Goal: Download file/media

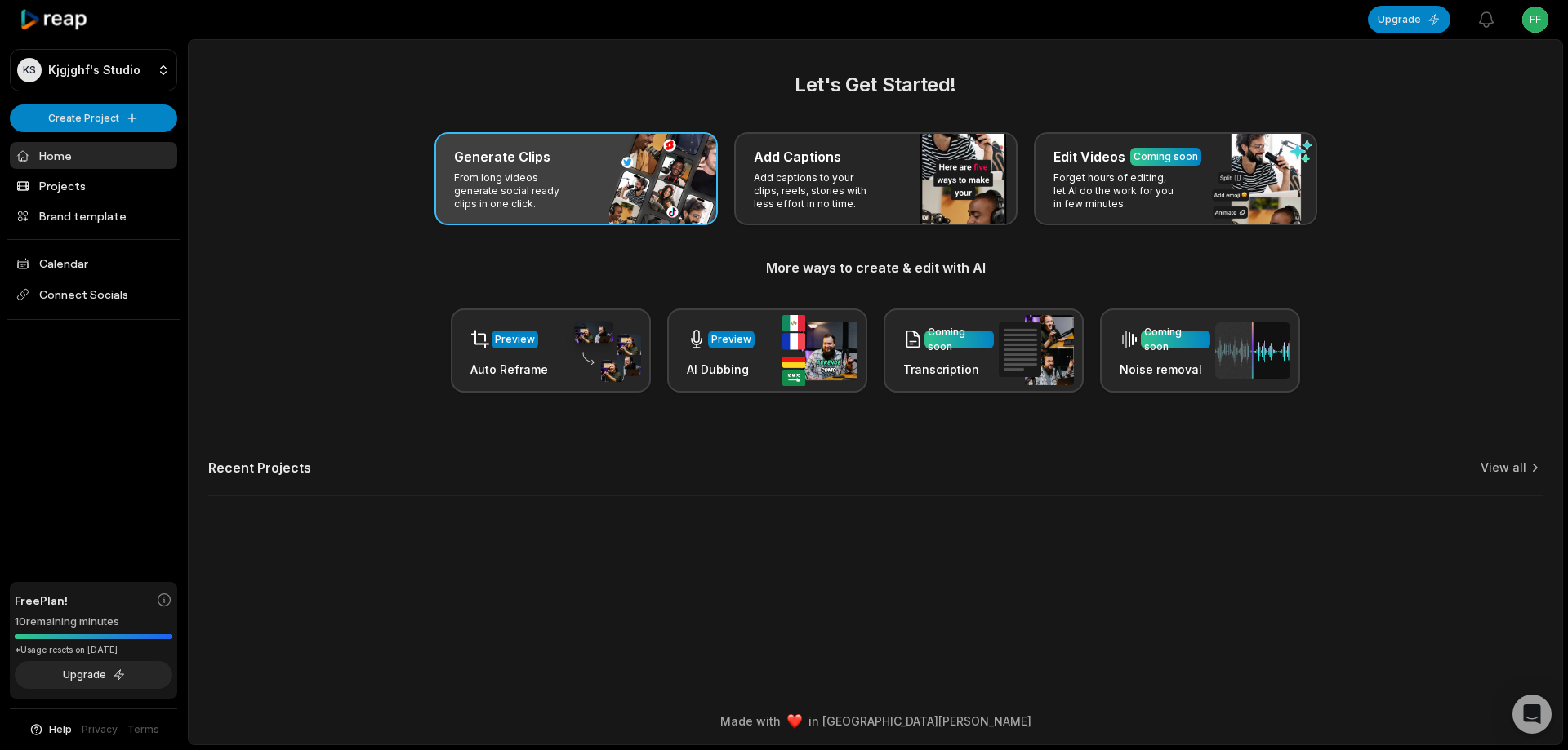
click at [559, 214] on div "Generate Clips From long videos generate social ready clips in one click." at bounding box center [576, 179] width 284 height 93
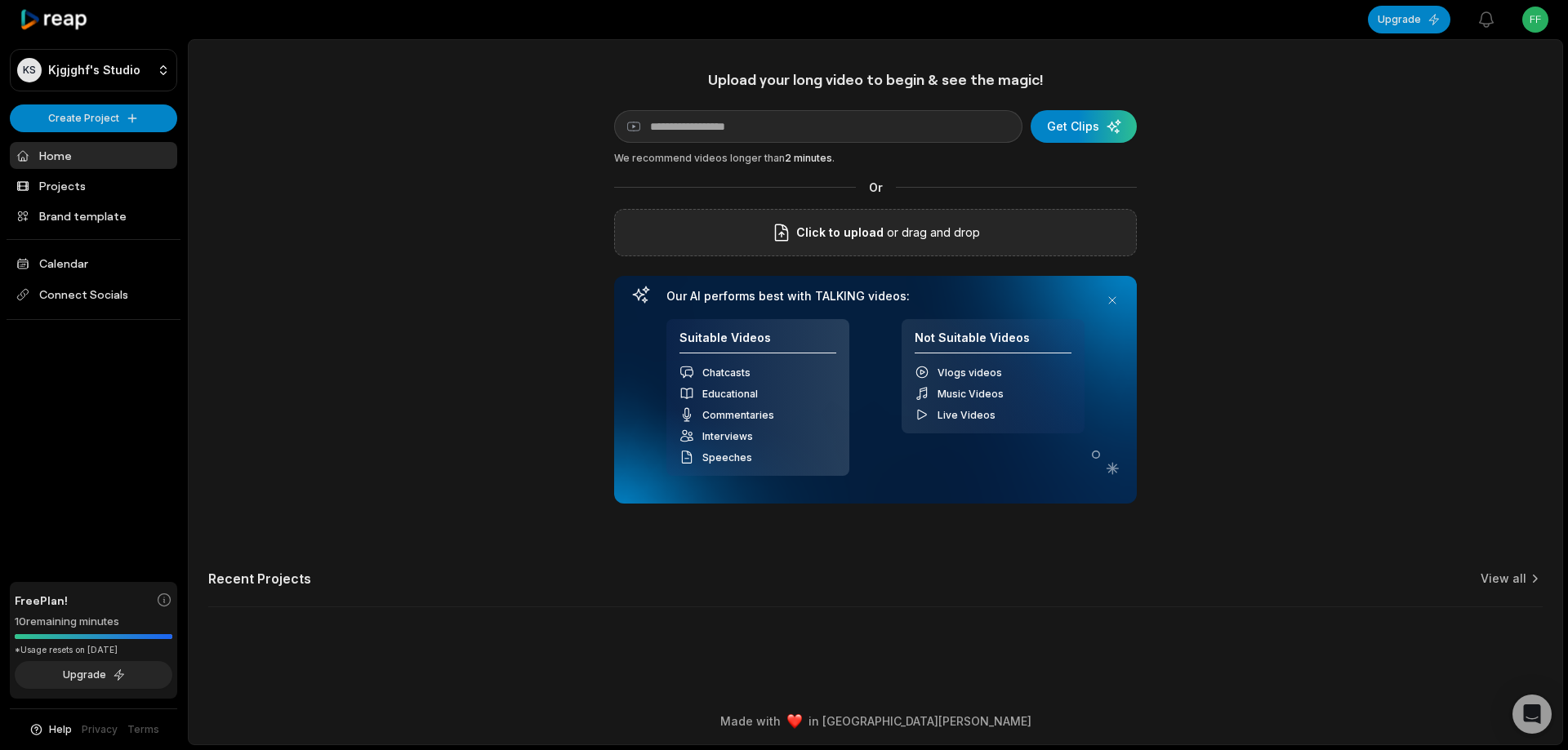
click at [897, 231] on p "or drag and drop" at bounding box center [932, 232] width 97 height 19
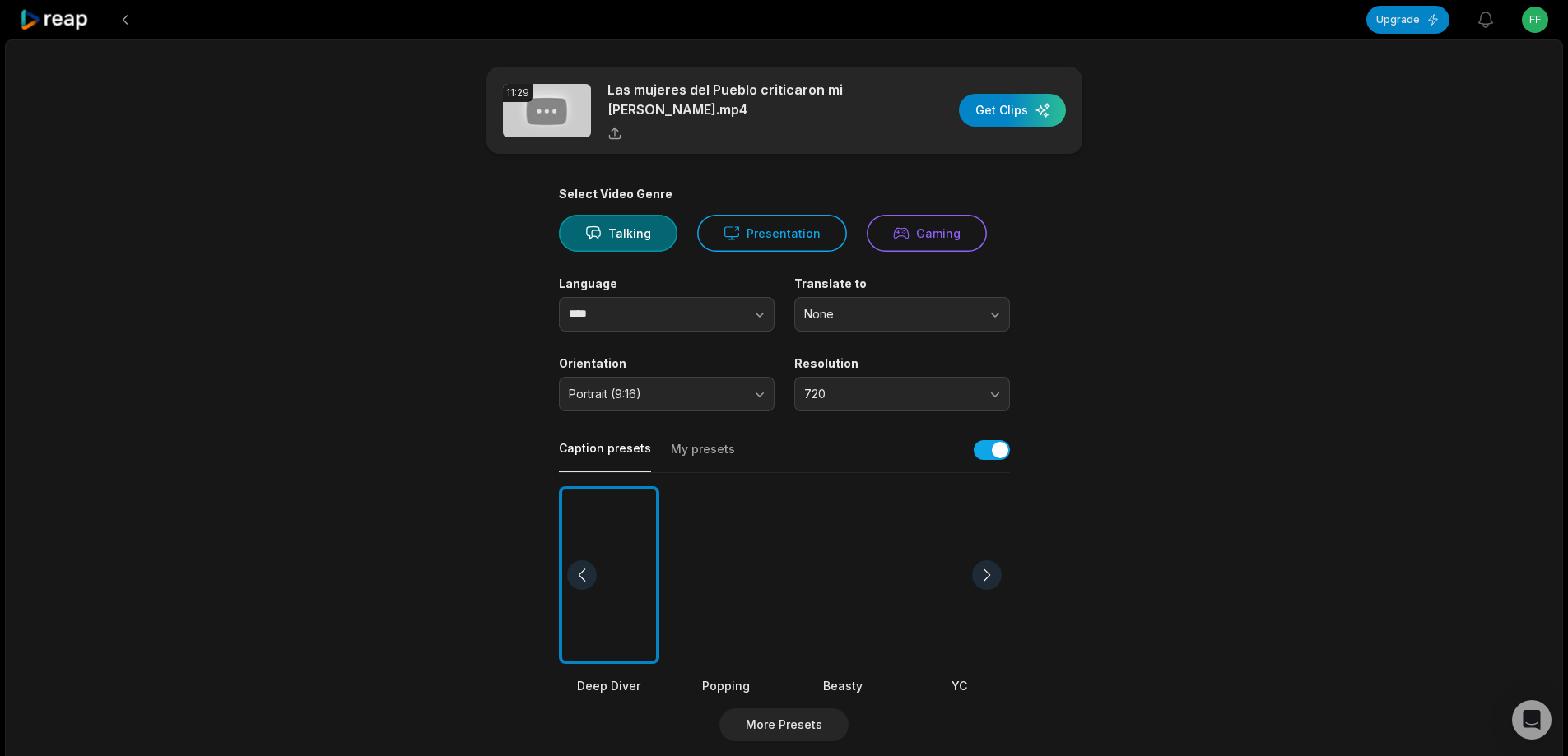
click at [866, 576] on div at bounding box center [842, 575] width 100 height 179
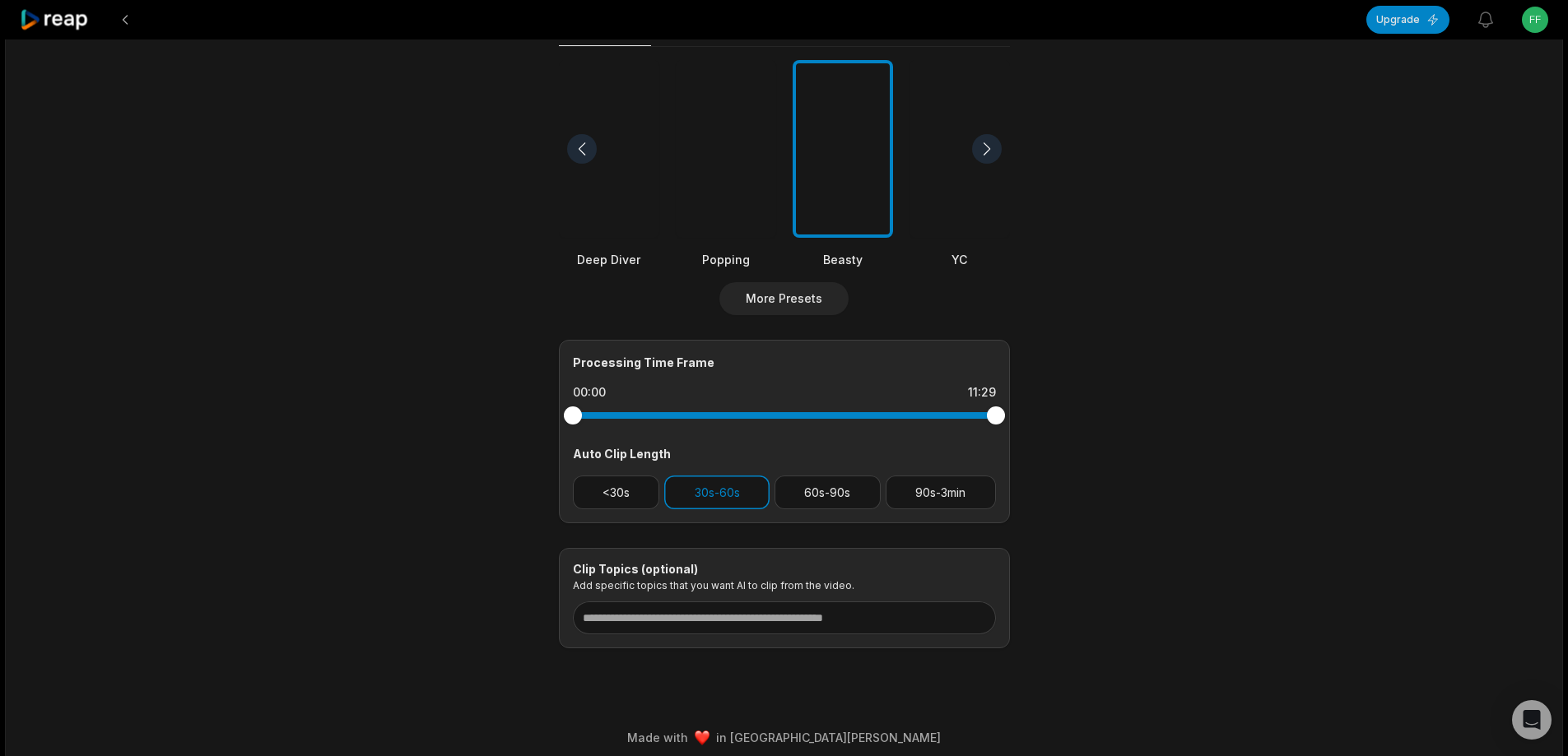
scroll to position [437, 0]
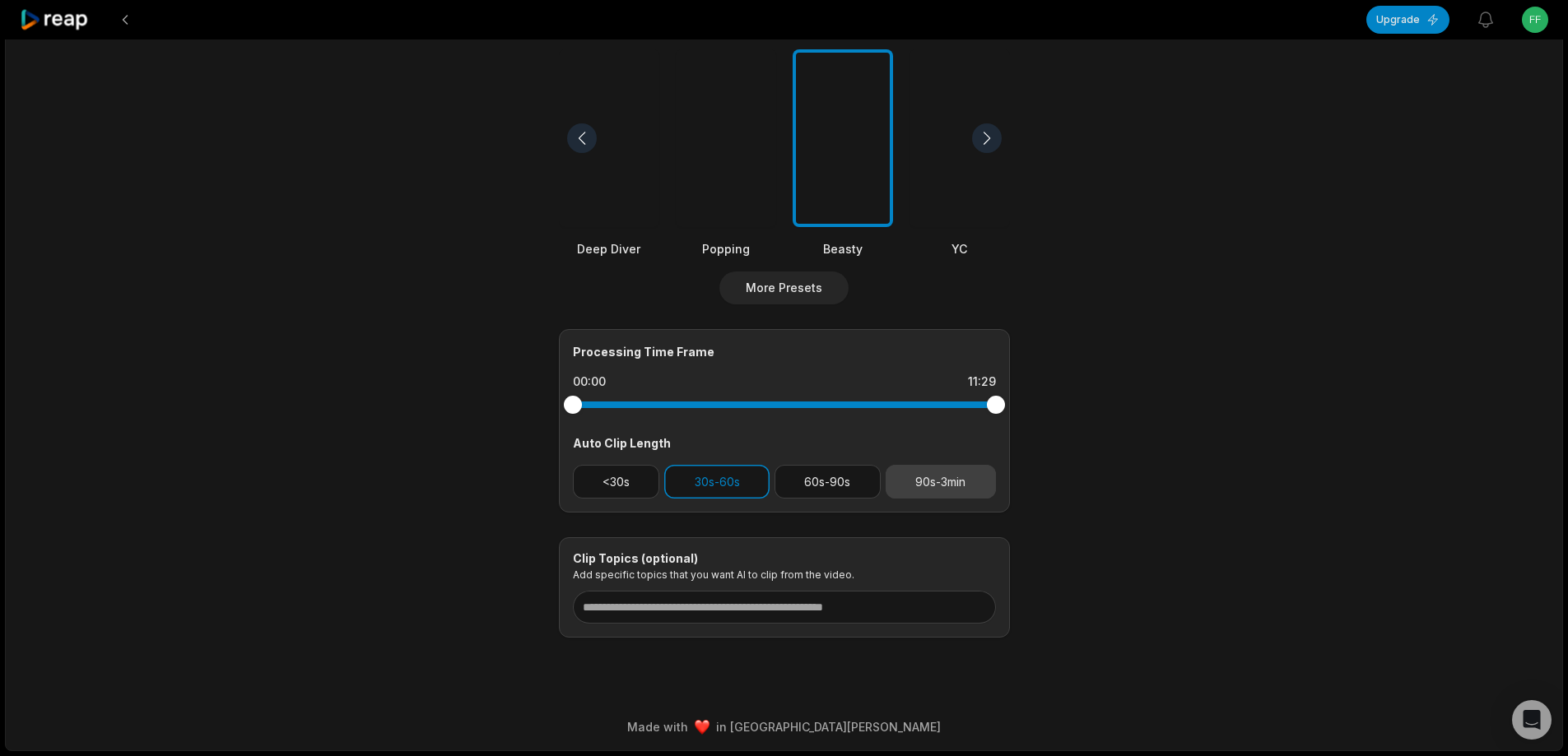
click at [940, 477] on button "90s-3min" at bounding box center [941, 481] width 110 height 33
click at [755, 485] on button "30s-60s" at bounding box center [717, 481] width 106 height 33
drag, startPoint x: 998, startPoint y: 400, endPoint x: 941, endPoint y: 404, distance: 57.1
click at [941, 404] on div at bounding box center [941, 405] width 19 height 19
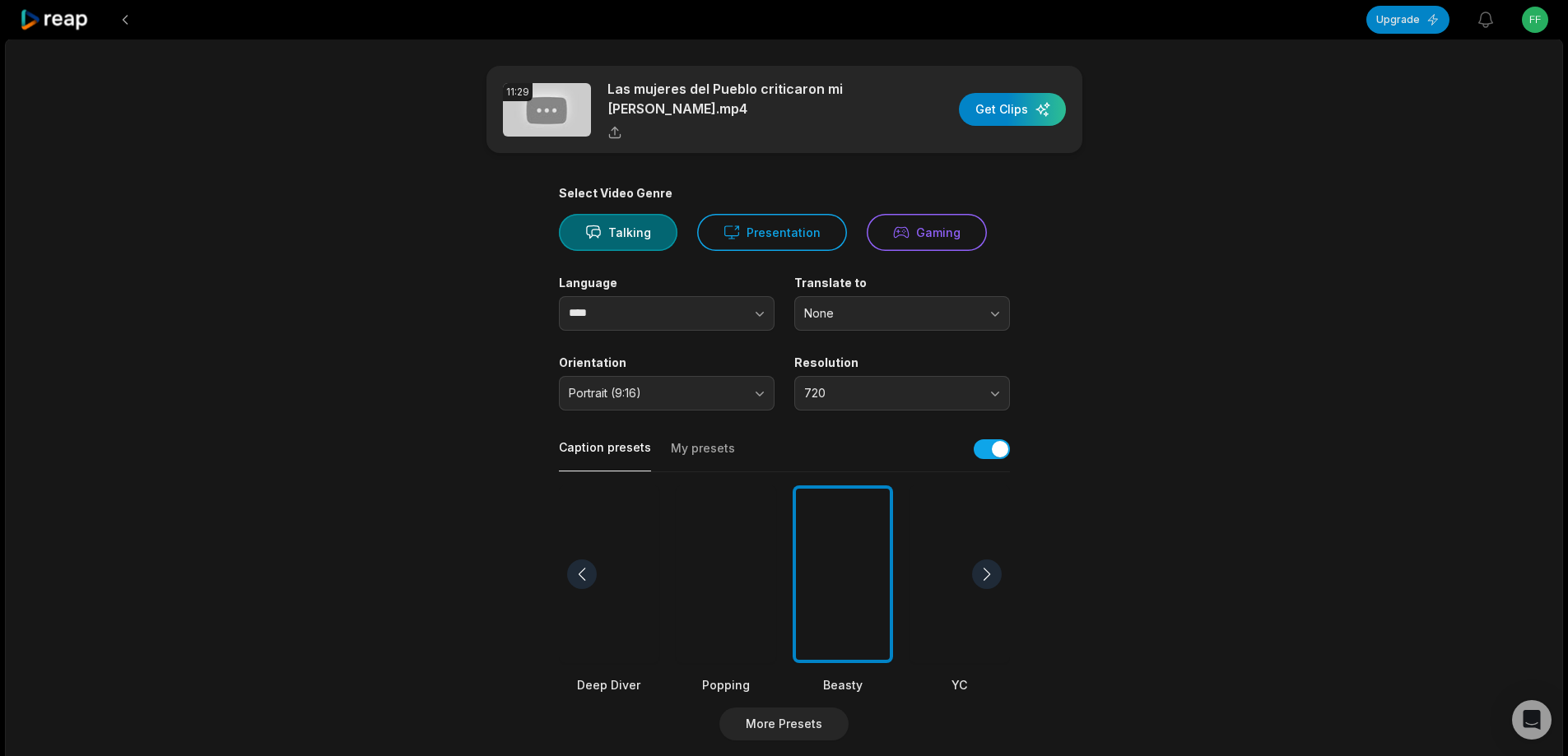
scroll to position [0, 0]
click at [1010, 106] on div "button" at bounding box center [1012, 109] width 107 height 32
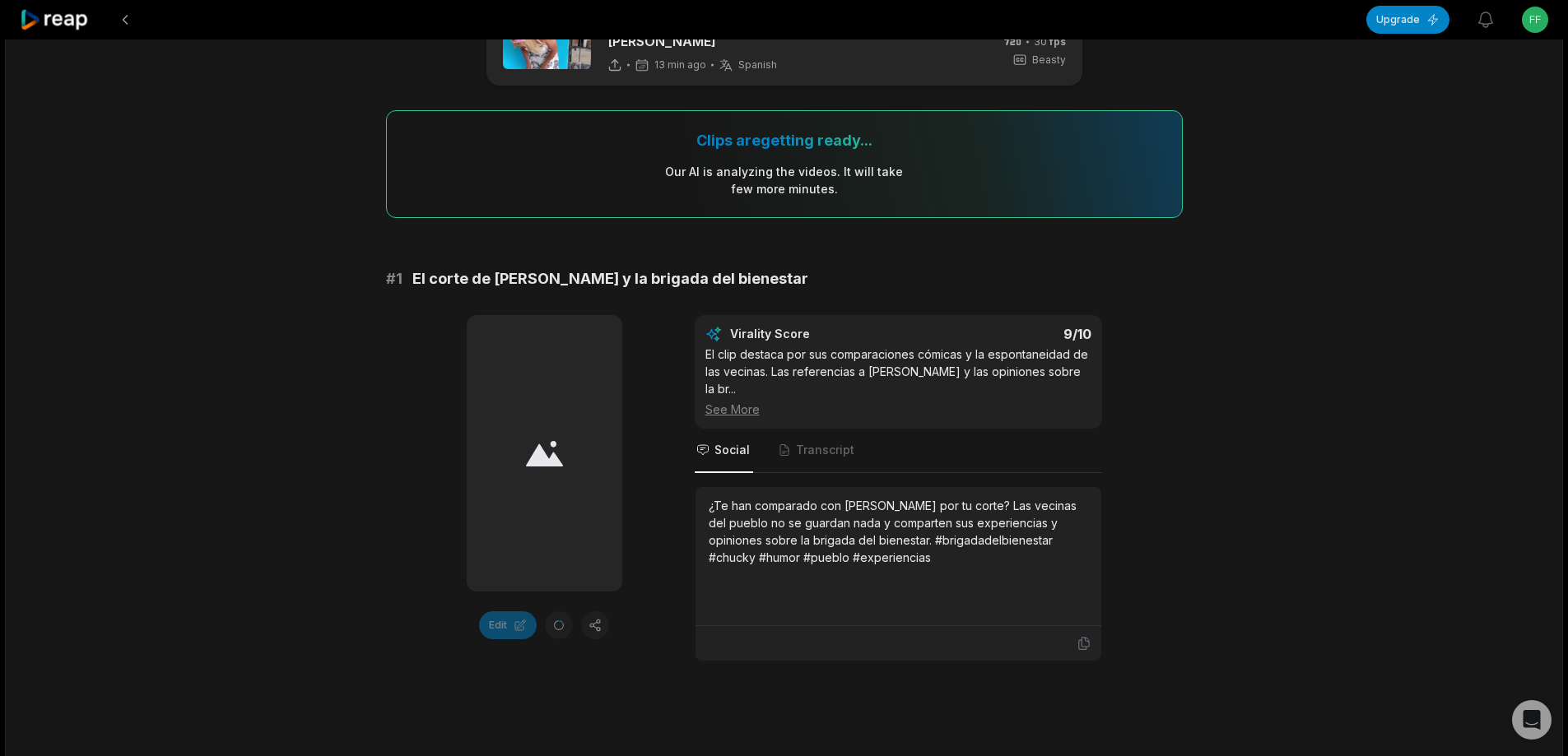
scroll to position [164, 0]
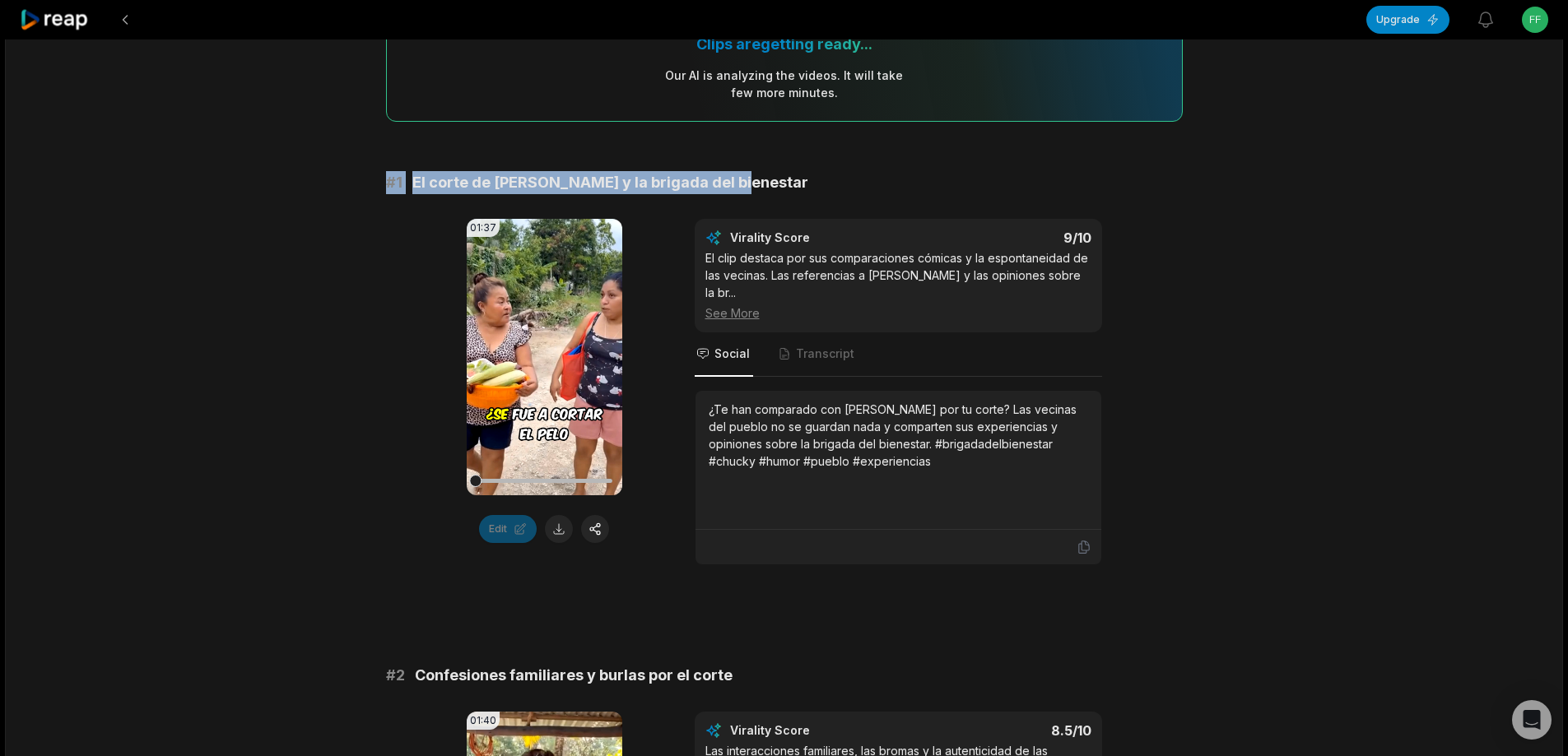
drag, startPoint x: 377, startPoint y: 186, endPoint x: 786, endPoint y: 188, distance: 409.0
copy div "# 1 El corte de [PERSON_NAME] y la brigada del bienestar"
click at [566, 530] on button at bounding box center [559, 529] width 28 height 28
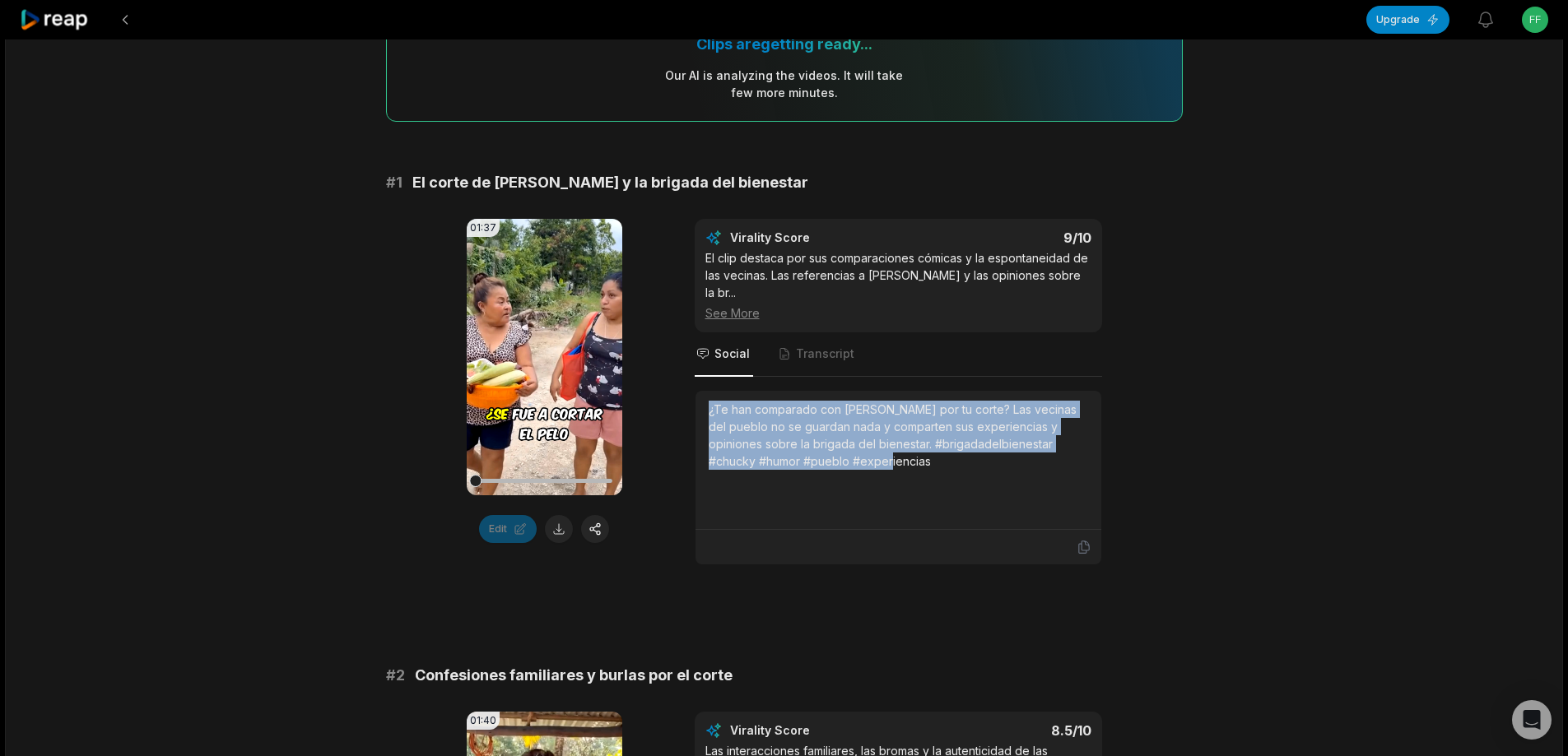
drag, startPoint x: 705, startPoint y: 392, endPoint x: 903, endPoint y: 464, distance: 210.7
click at [903, 464] on div "¿Te han comparado con [PERSON_NAME] por tu corte? Las vecinas del pueblo no se …" at bounding box center [898, 460] width 405 height 139
copy div "¿Te han comparado con [PERSON_NAME] por tu corte? Las vecinas del pueblo no se …"
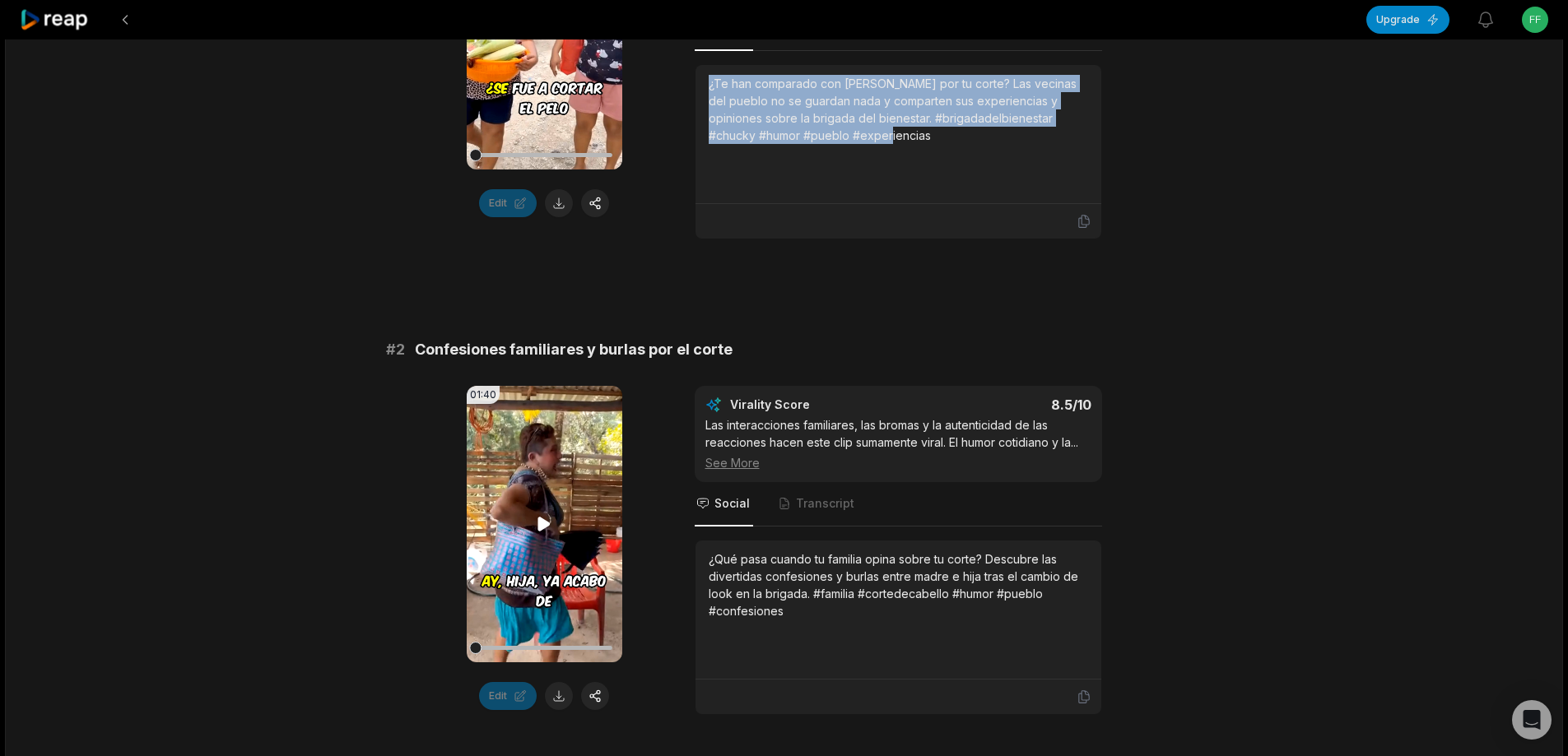
scroll to position [329, 0]
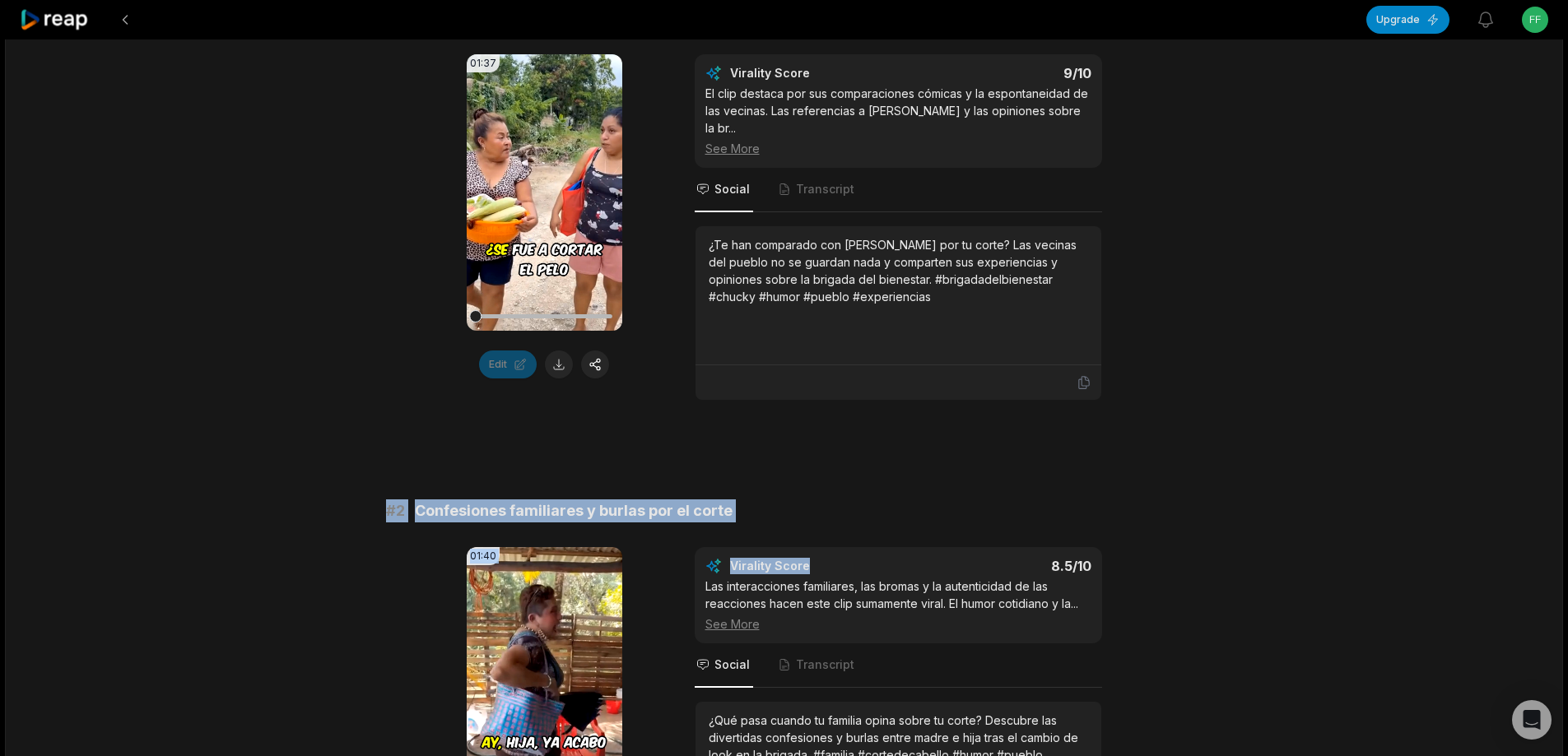
drag, startPoint x: 379, startPoint y: 498, endPoint x: 710, endPoint y: 489, distance: 331.1
copy div "# 2 Confesiones familiares y burlas por el corte"
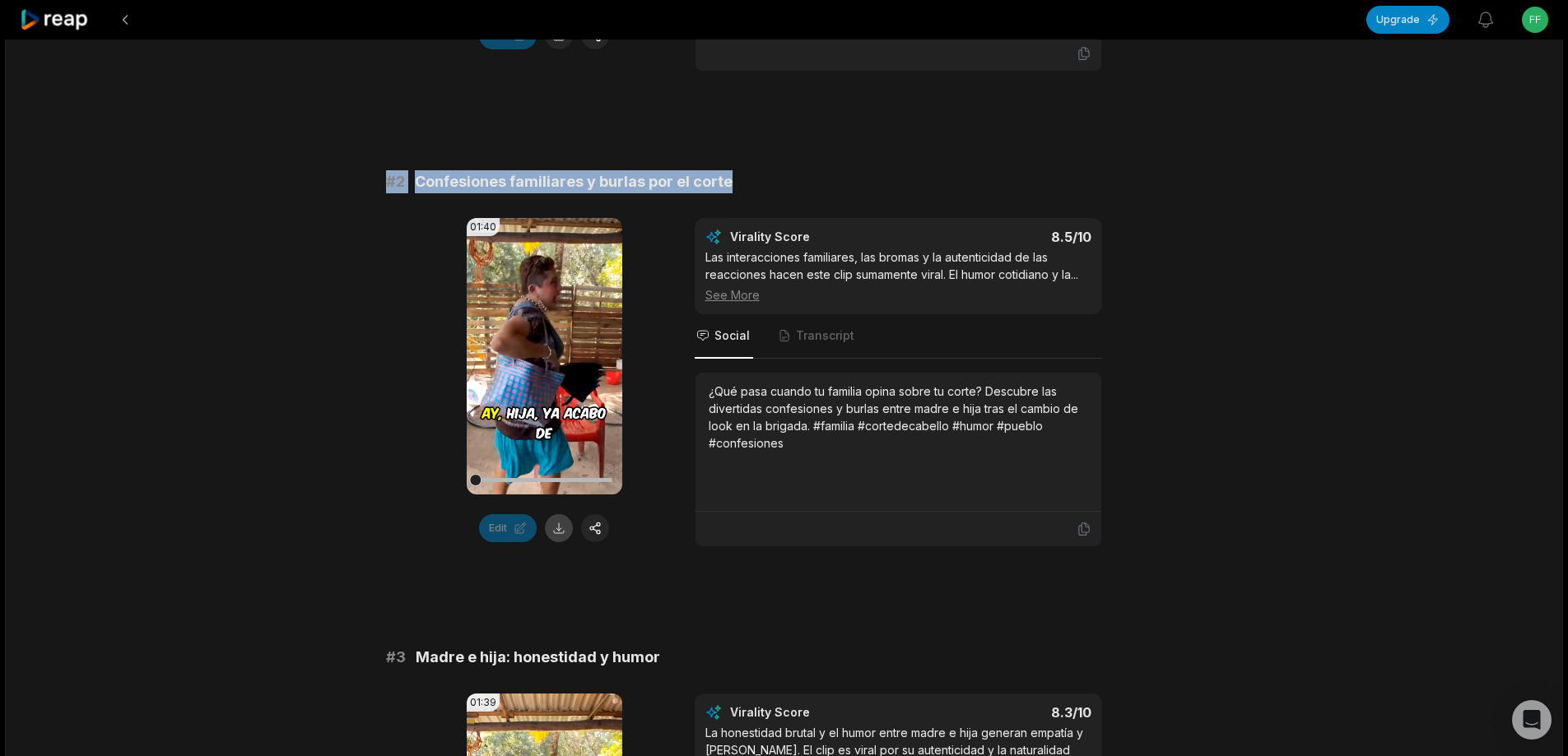
click at [557, 516] on button at bounding box center [559, 529] width 28 height 28
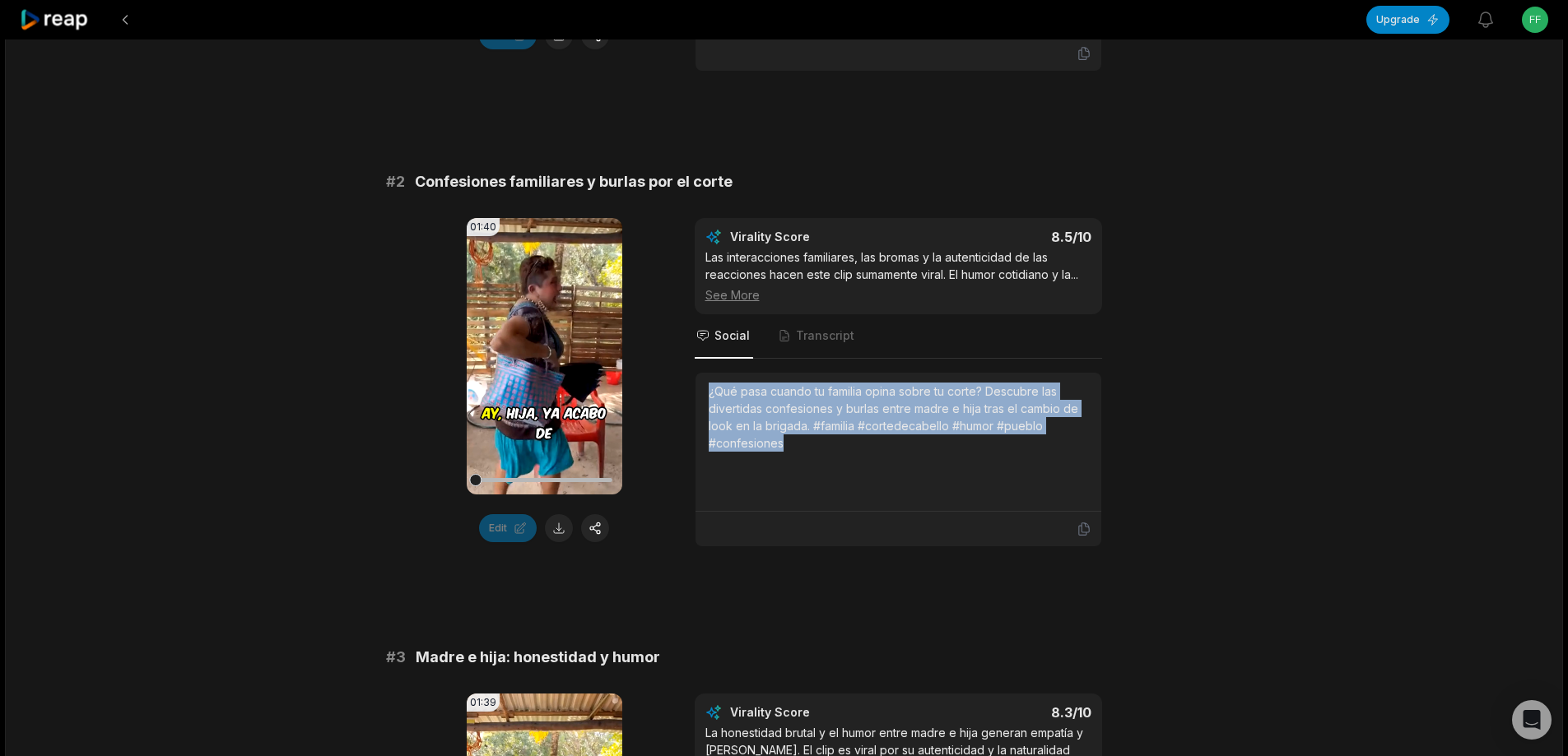
drag, startPoint x: 708, startPoint y: 376, endPoint x: 811, endPoint y: 394, distance: 104.6
click at [817, 424] on div "¿Qué pasa cuando tu familia opina sobre tu corte? Descubre las divertidas confe…" at bounding box center [898, 417] width 379 height 70
copy div "¿Qué pasa cuando tu familia opina sobre tu corte? Descubre las divertidas confe…"
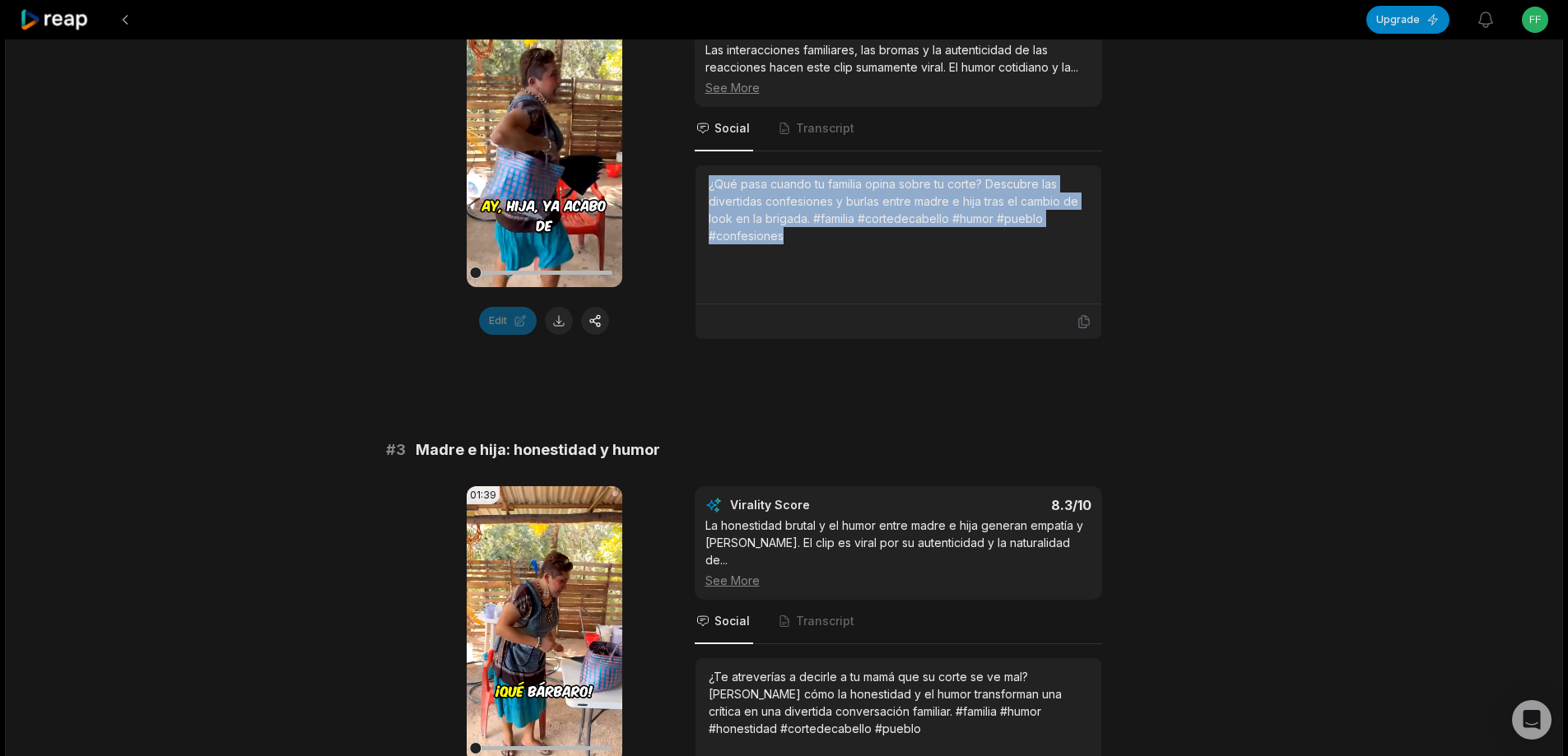
scroll to position [988, 0]
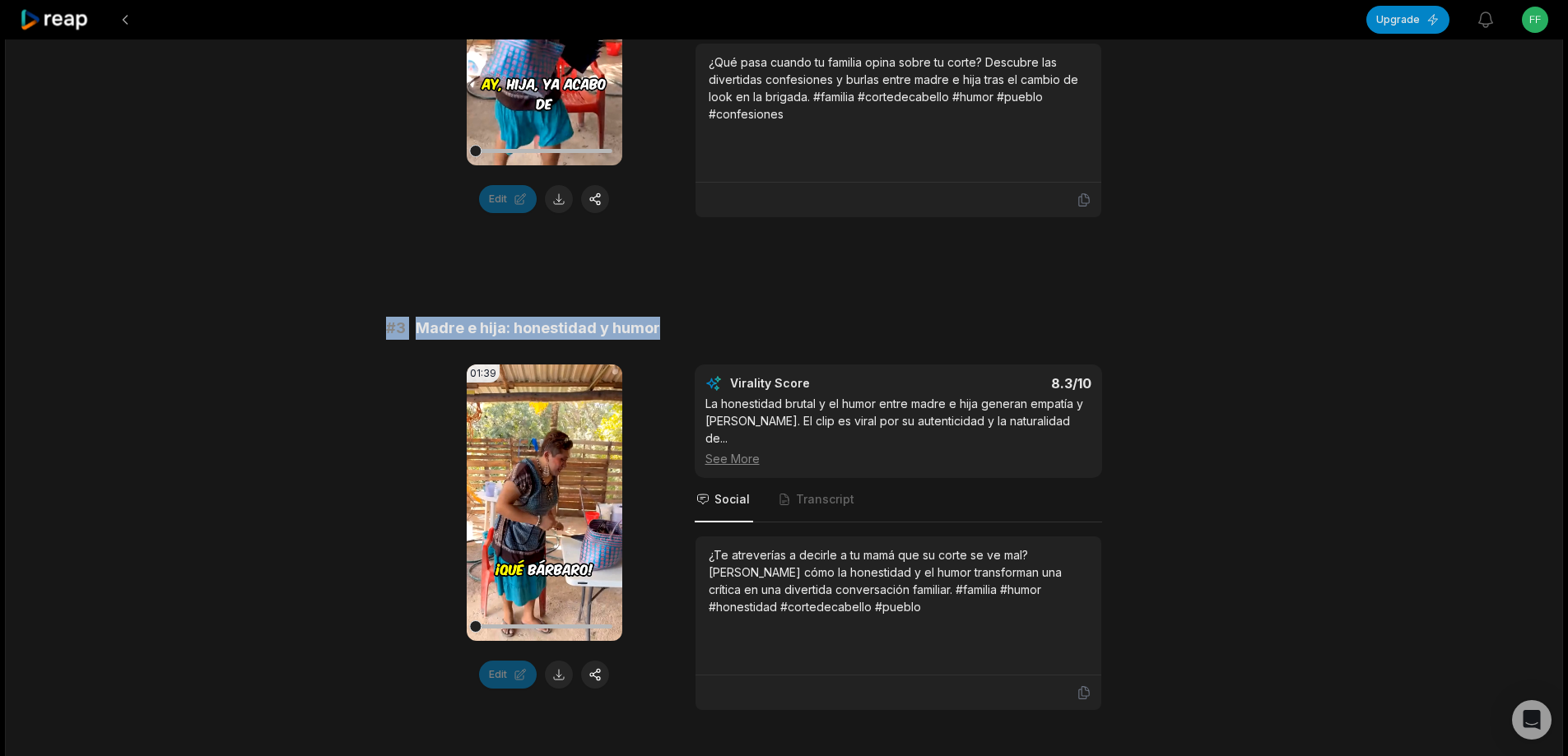
drag, startPoint x: 373, startPoint y: 305, endPoint x: 616, endPoint y: 317, distance: 243.3
copy div "# 3 Madre e hija: honestidad y humor"
click at [559, 665] on button at bounding box center [559, 674] width 28 height 28
click at [562, 660] on button at bounding box center [559, 674] width 28 height 28
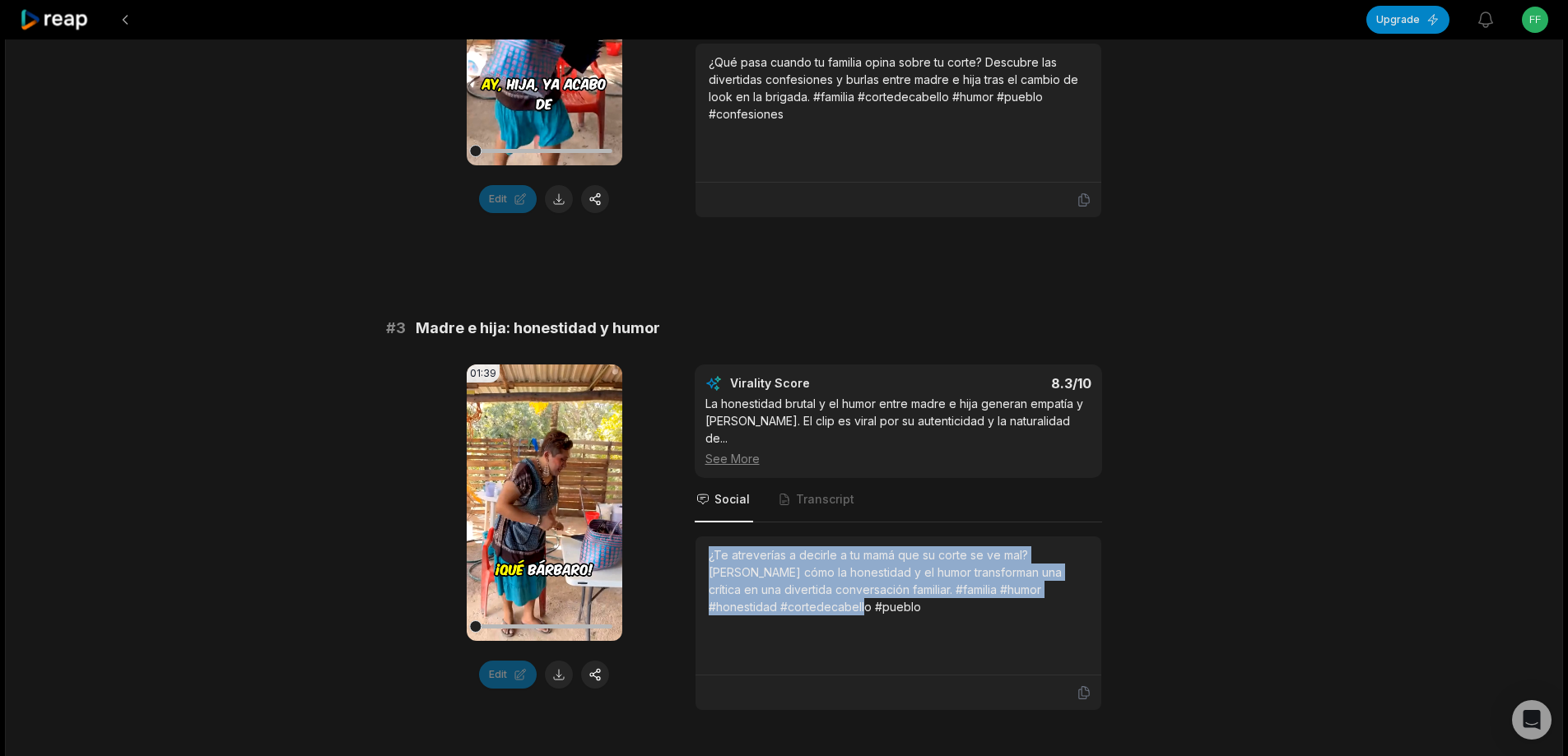
drag, startPoint x: 709, startPoint y: 521, endPoint x: 763, endPoint y: 570, distance: 72.9
click at [763, 570] on div "¿Te atreverías a decirle a tu mamá que su corte se ve mal? [PERSON_NAME] cómo l…" at bounding box center [898, 581] width 379 height 70
copy div "¿Te atreverías a decirle a tu mamá que su corte se ve mal? [PERSON_NAME] cómo l…"
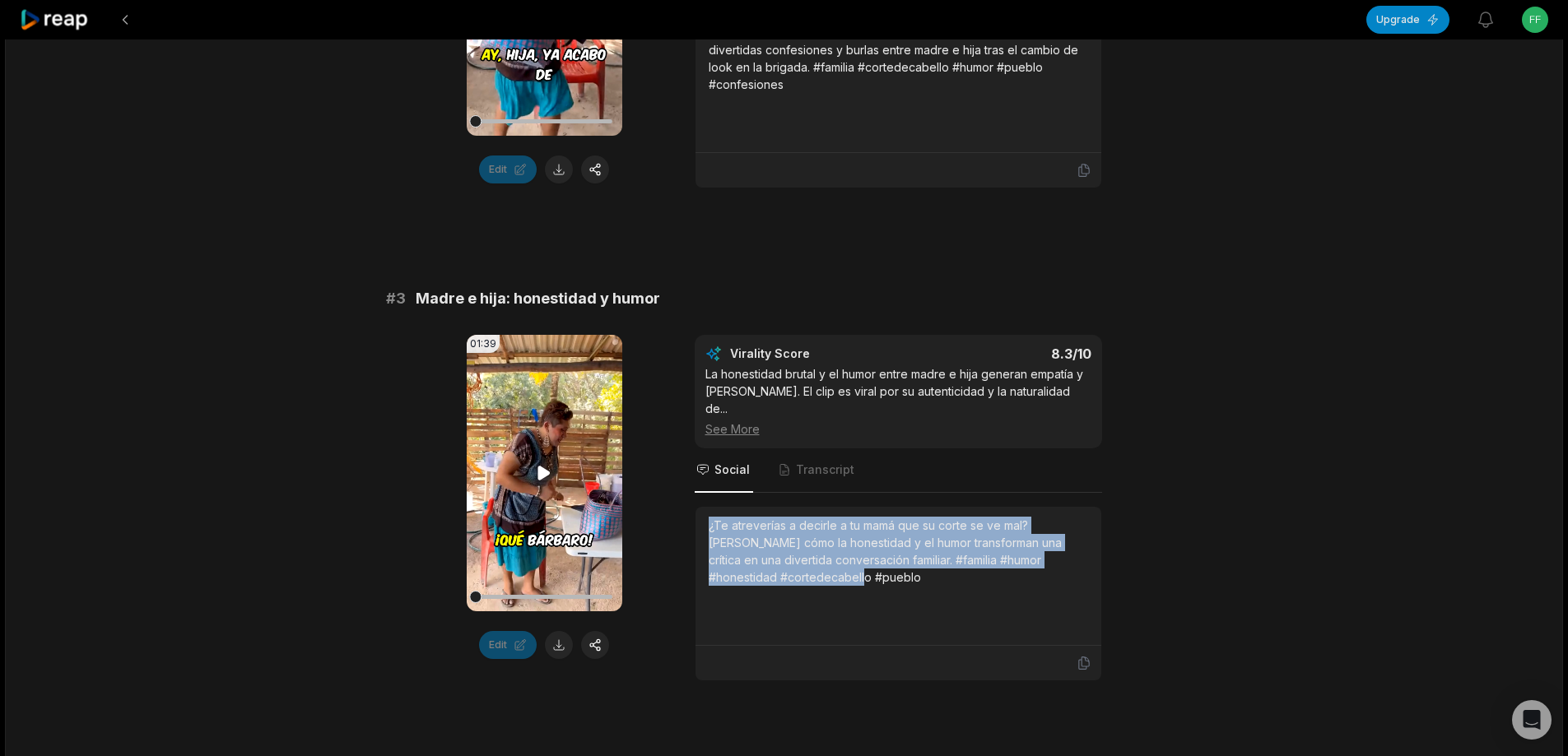
scroll to position [1564, 0]
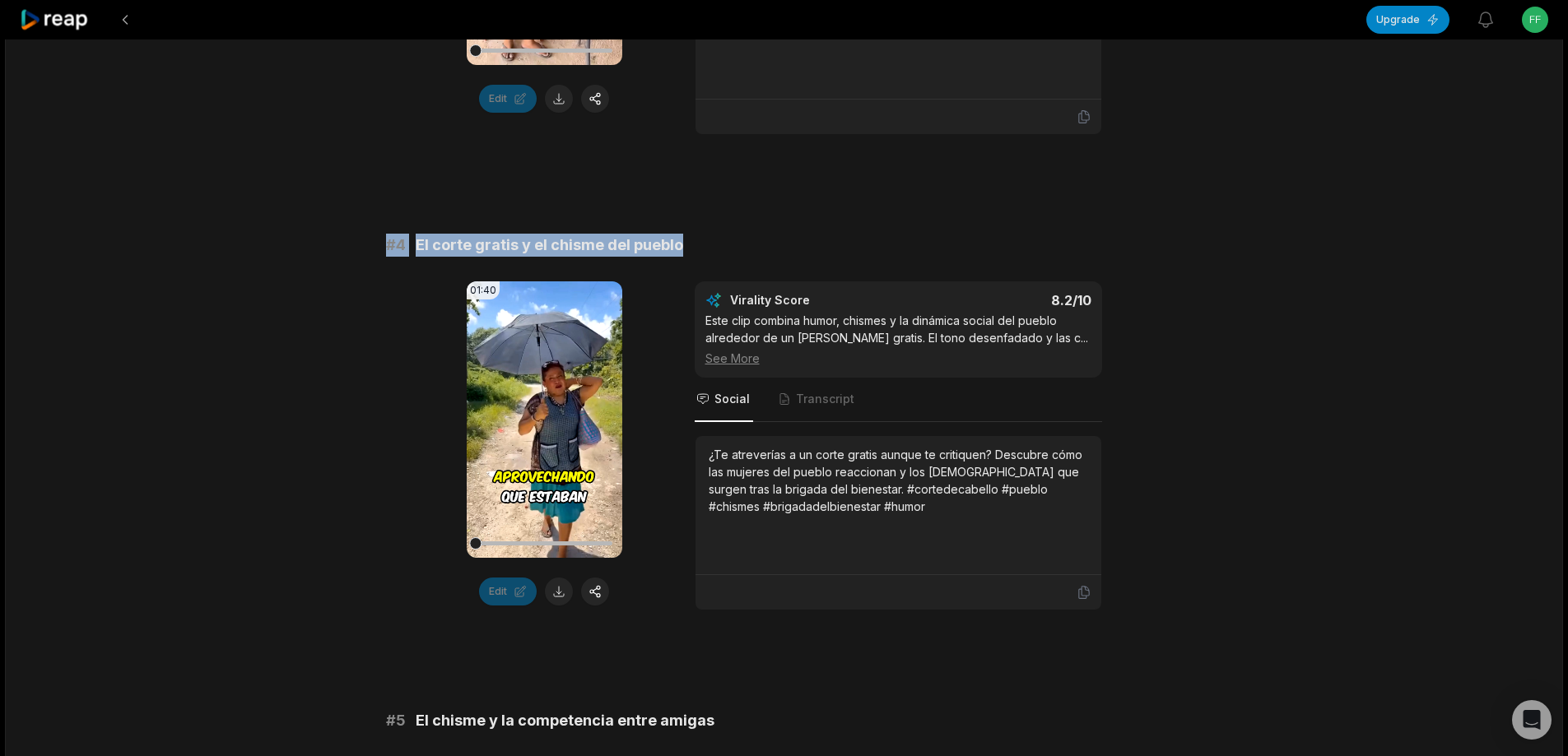
drag, startPoint x: 382, startPoint y: 211, endPoint x: 687, endPoint y: 210, distance: 305.0
copy div "# 4 El corte gratis y el chisme del pueblo"
click at [566, 578] on button at bounding box center [559, 592] width 28 height 28
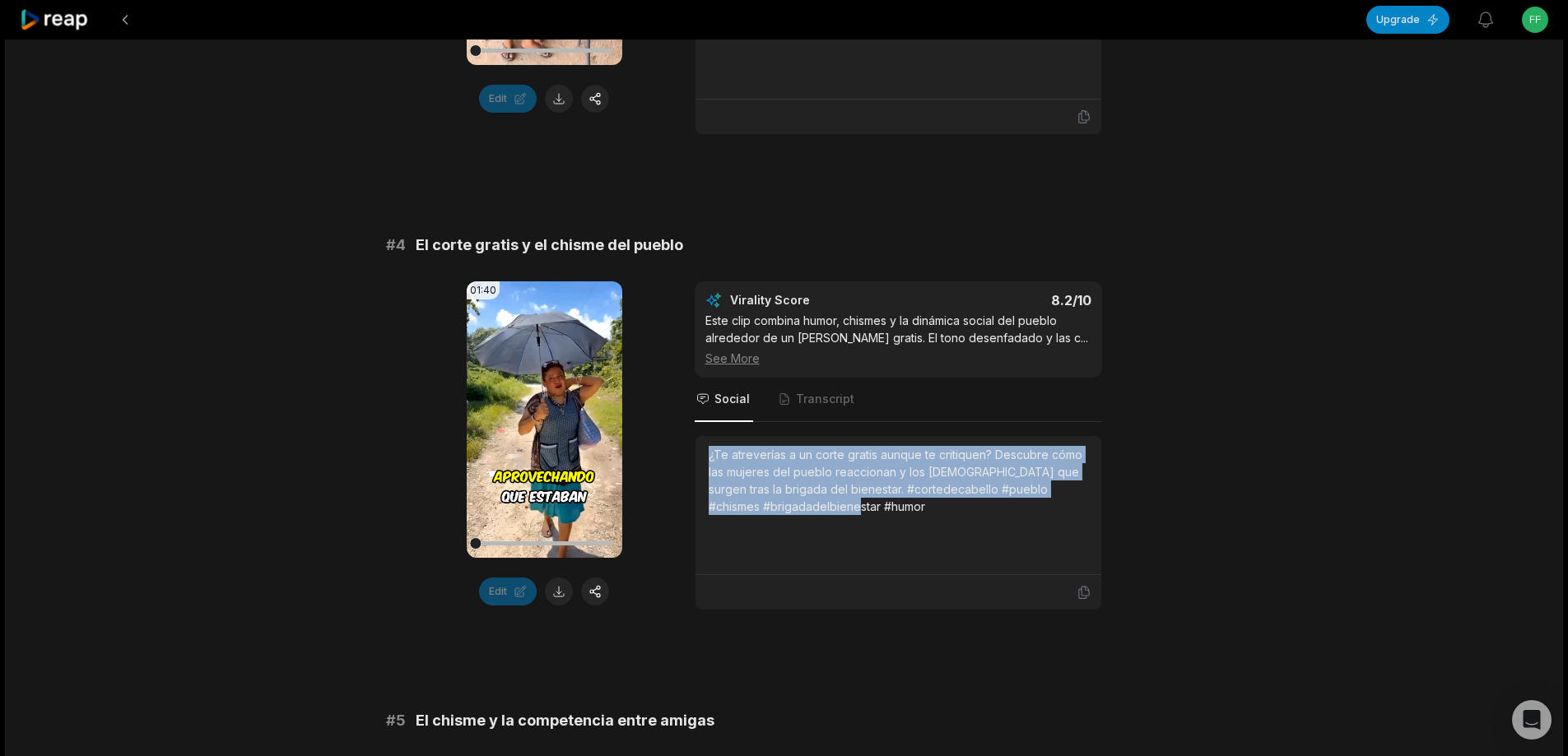
drag, startPoint x: 709, startPoint y: 422, endPoint x: 894, endPoint y: 479, distance: 193.6
click at [894, 479] on div "¿Te atreverías a un corte gratis aunque te critiquen? Descubre cómo las mujeres…" at bounding box center [898, 481] width 379 height 70
copy div "¿Te atreverías a un corte gratis aunque te critiquen? Descubre cómo las mujeres…"
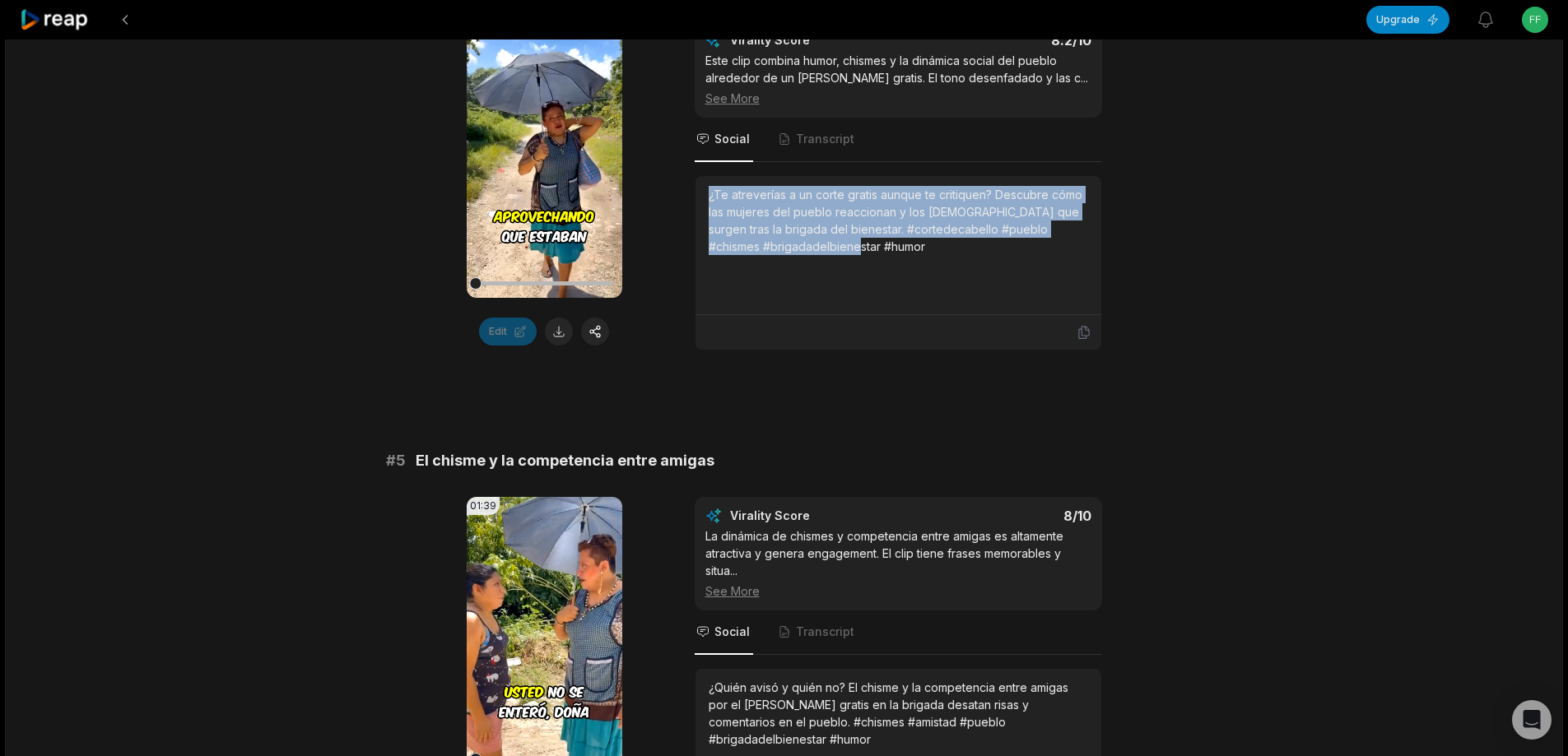
scroll to position [2057, 0]
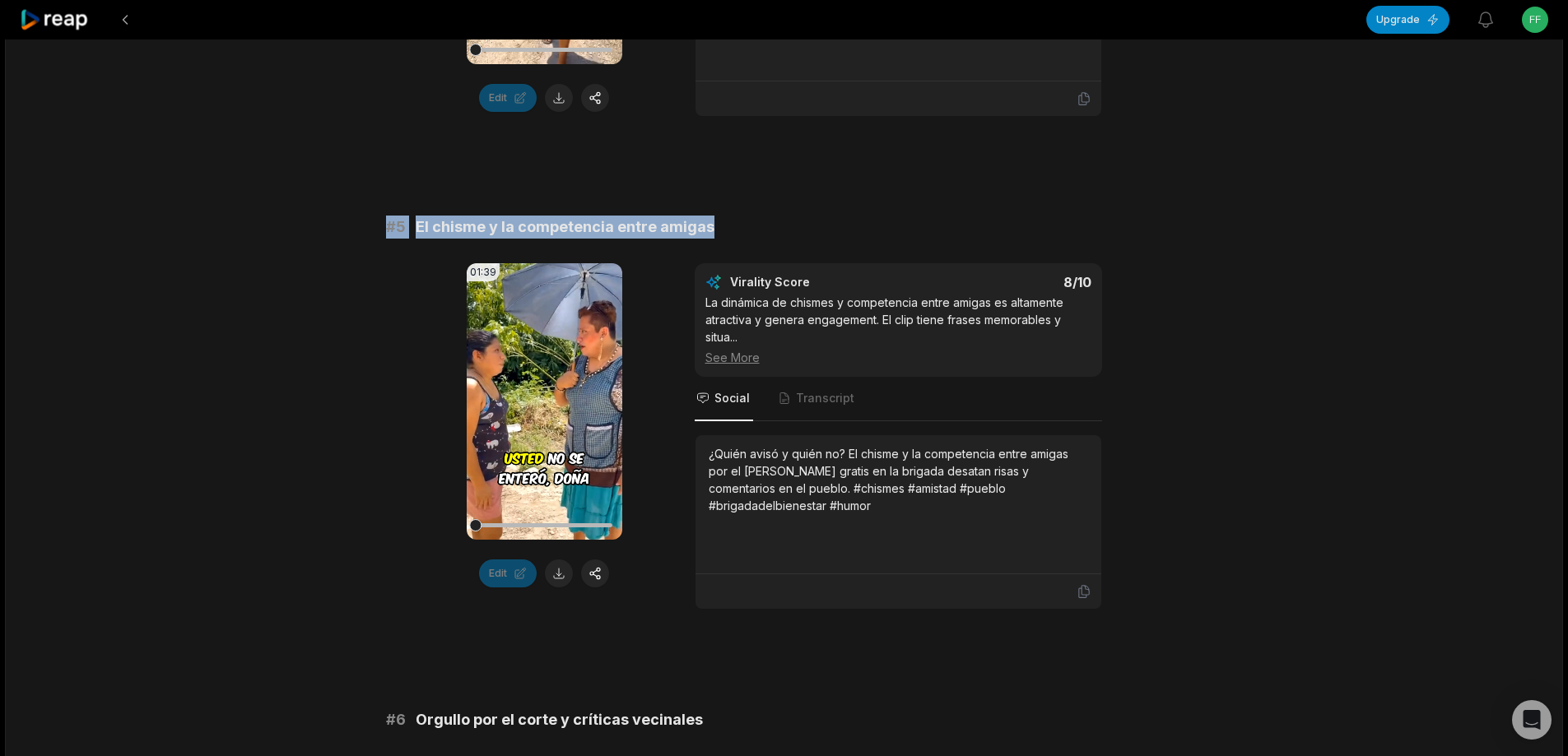
drag, startPoint x: 378, startPoint y: 196, endPoint x: 726, endPoint y: 195, distance: 348.0
click at [726, 195] on div "11:29 Las mujeres del Pueblo criticaron mi corte de cabello 40 min ago Spanish …" at bounding box center [783, 554] width 1558 height 5143
copy div "# 5 El chisme y la competencia entre amigas"
click at [552, 559] on button at bounding box center [559, 573] width 28 height 28
